Goal: Task Accomplishment & Management: Use online tool/utility

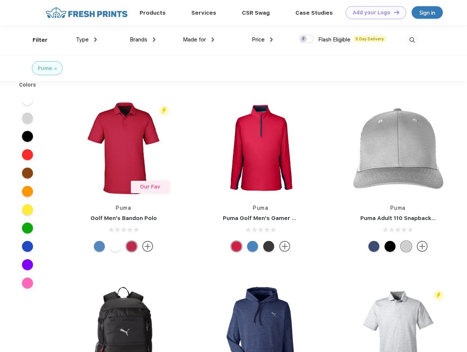
click at [373, 12] on link "Add your Logo Design Tool" at bounding box center [376, 12] width 61 height 13
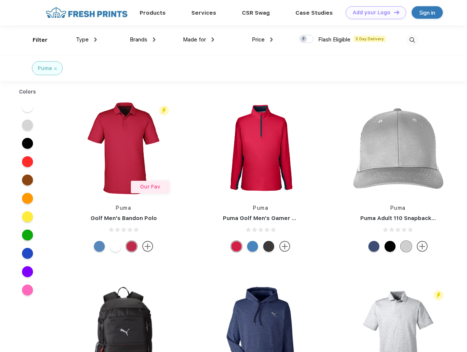
click at [0, 0] on div "Design Tool" at bounding box center [0, 0] width 0 height 0
click at [393, 12] on link "Add your Logo Design Tool" at bounding box center [376, 12] width 61 height 13
click at [35, 40] on div "Filter" at bounding box center [40, 40] width 15 height 8
click at [87, 40] on span "Type" at bounding box center [82, 39] width 13 height 7
click at [143, 40] on span "Brands" at bounding box center [139, 39] width 18 height 7
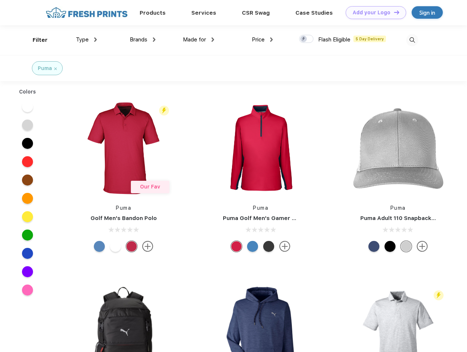
click at [199, 40] on span "Made for" at bounding box center [194, 39] width 23 height 7
click at [263, 40] on span "Price" at bounding box center [258, 39] width 13 height 7
click at [307, 39] on div at bounding box center [306, 39] width 14 height 8
click at [304, 39] on input "checkbox" at bounding box center [301, 36] width 5 height 5
click at [412, 40] on img at bounding box center [412, 40] width 12 height 12
